Goal: Task Accomplishment & Management: Manage account settings

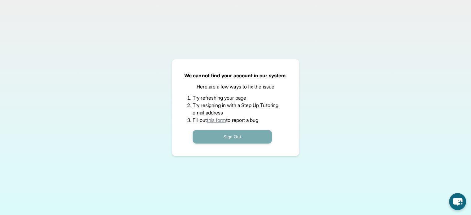
click at [231, 132] on button "Sign Out" at bounding box center [232, 137] width 79 height 14
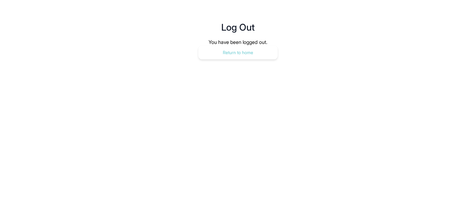
click at [238, 58] on button "Return to home" at bounding box center [237, 53] width 79 height 14
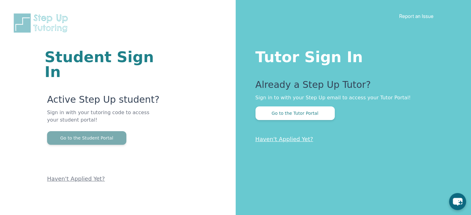
click at [116, 131] on button "Go to the Student Portal" at bounding box center [86, 138] width 79 height 14
